Goal: Transaction & Acquisition: Purchase product/service

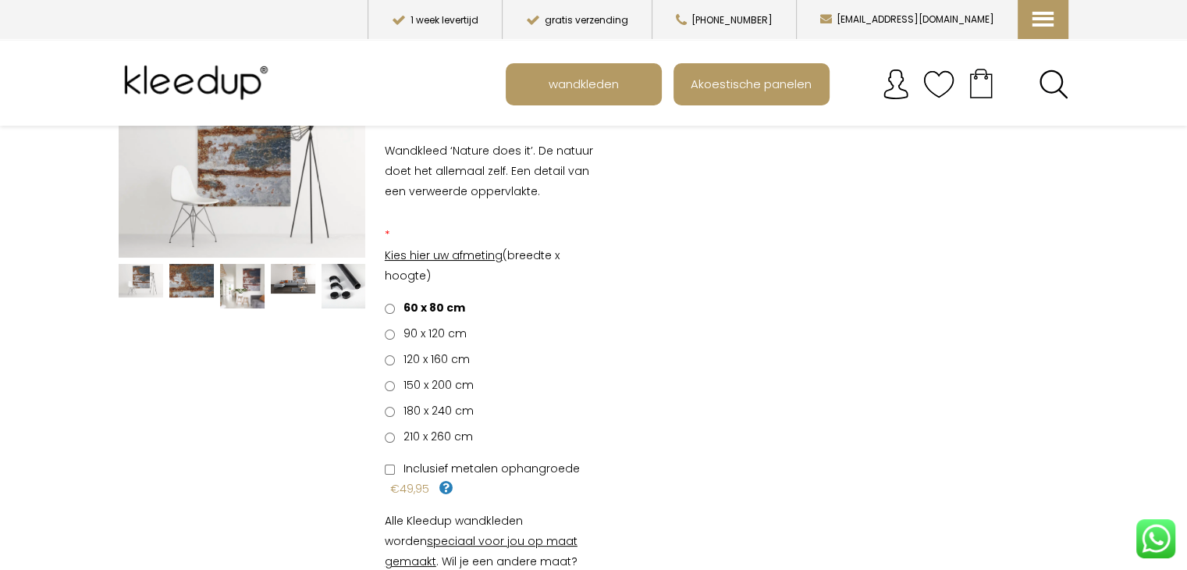
scroll to position [156, 0]
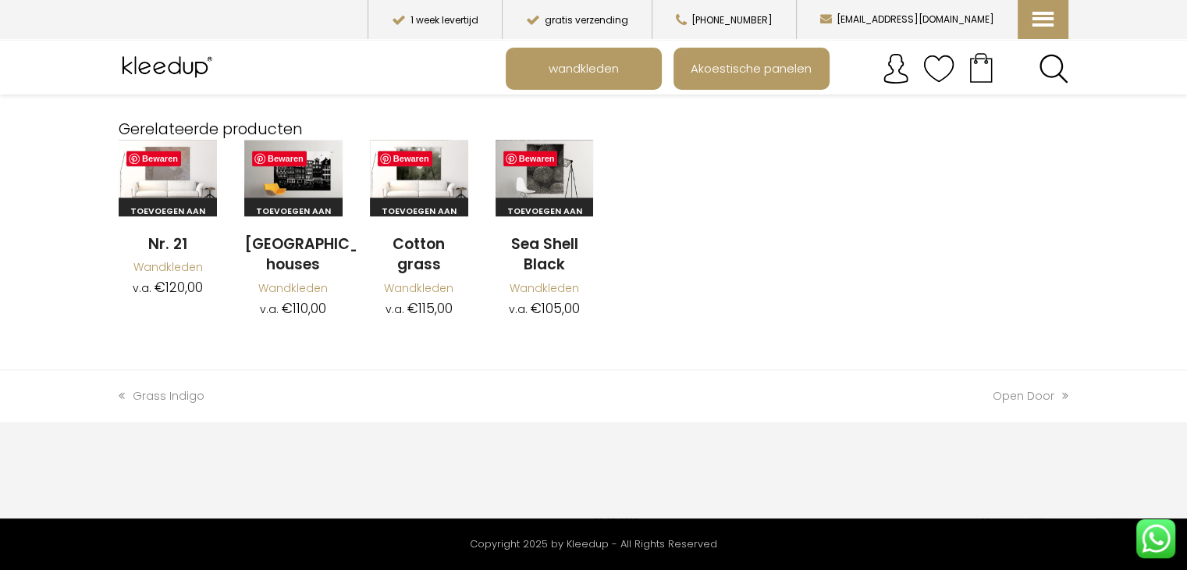
scroll to position [1941, 0]
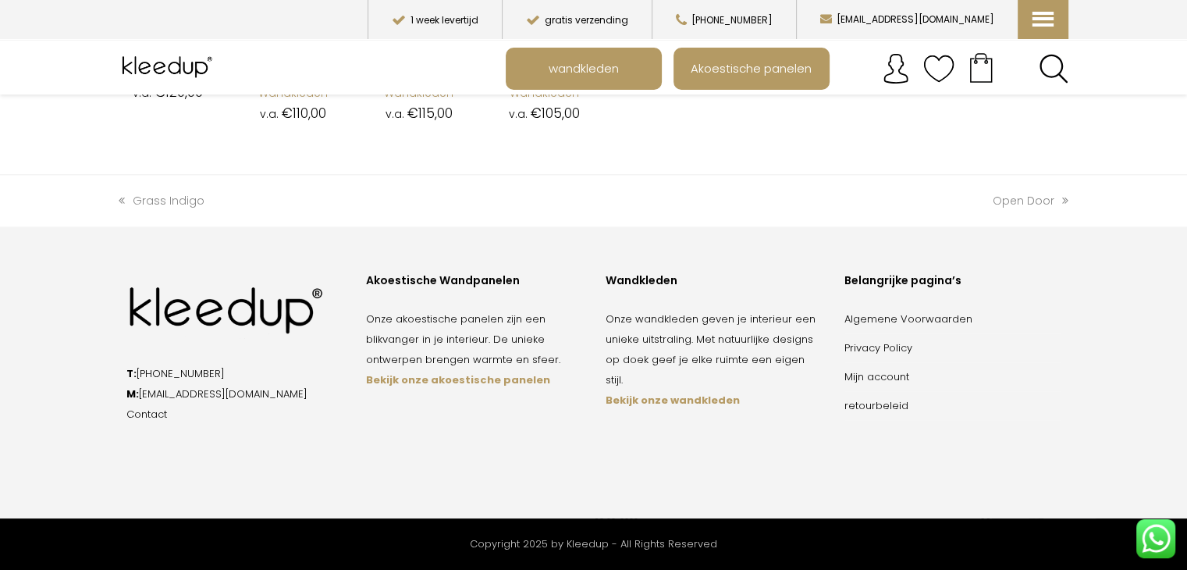
click at [662, 393] on strong "Bekijk onze wandkleden" at bounding box center [672, 400] width 134 height 15
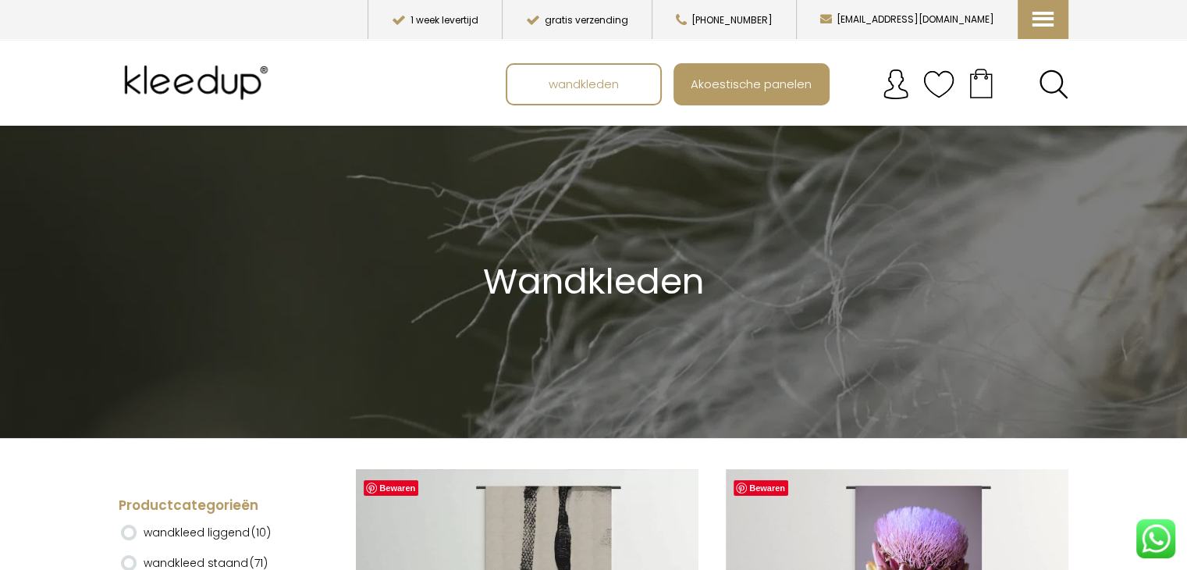
scroll to position [234, 0]
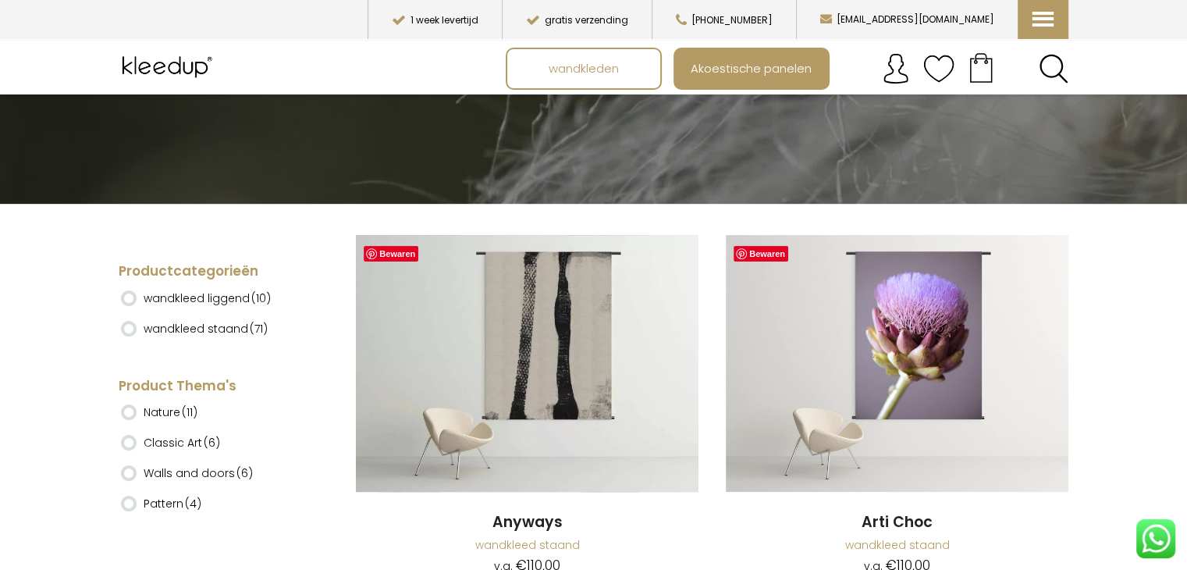
click at [130, 297] on ins at bounding box center [129, 298] width 16 height 16
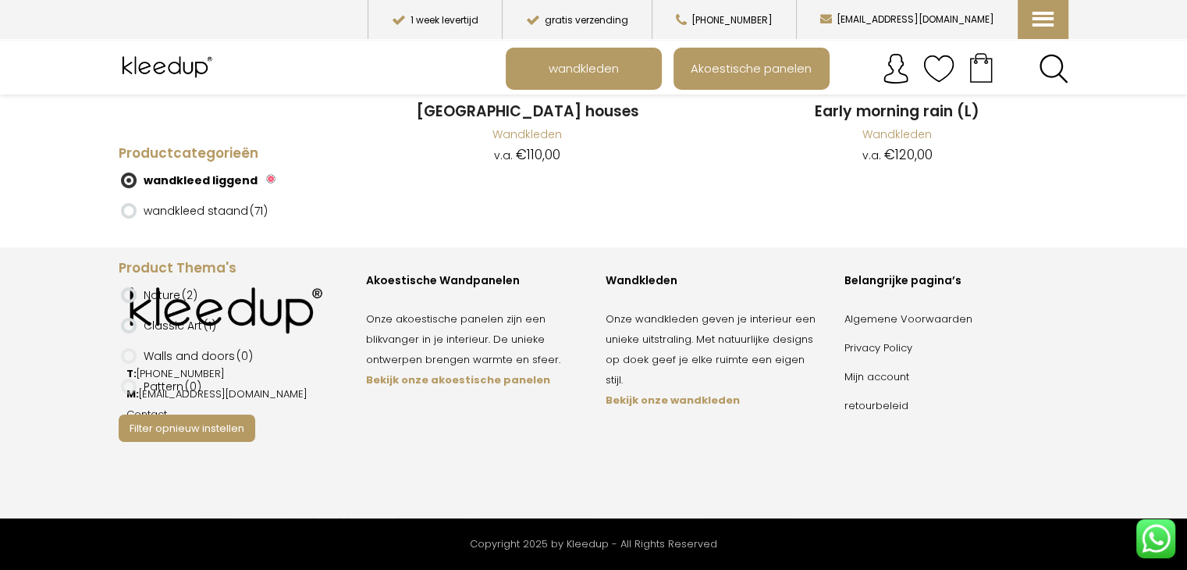
scroll to position [1952, 0]
